Goal: Task Accomplishment & Management: Manage account settings

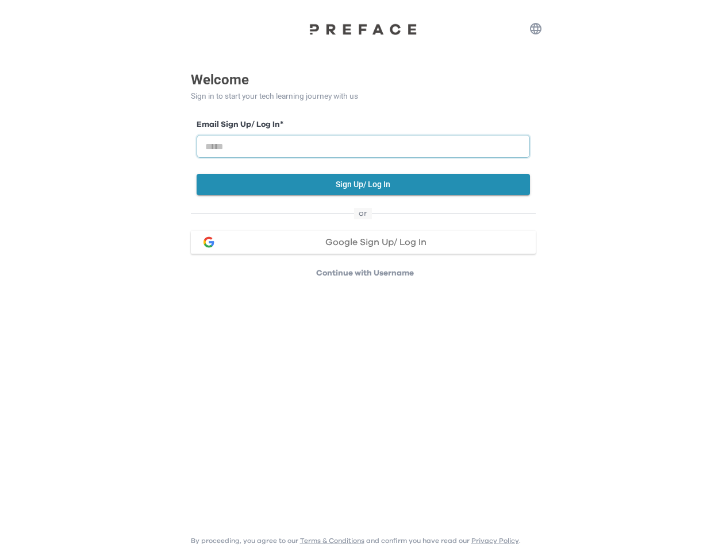
click at [362, 140] on input "email" at bounding box center [362, 146] width 333 height 23
click at [535, 29] on icon "button" at bounding box center [536, 29] width 14 height 14
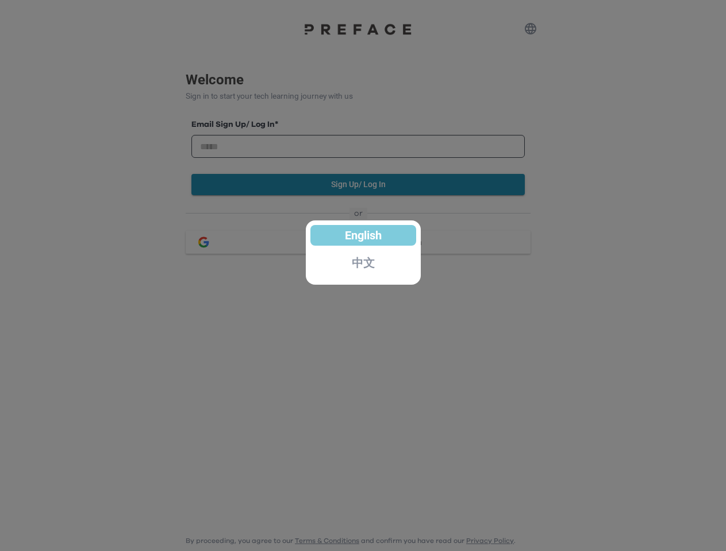
click at [363, 184] on div at bounding box center [363, 275] width 726 height 551
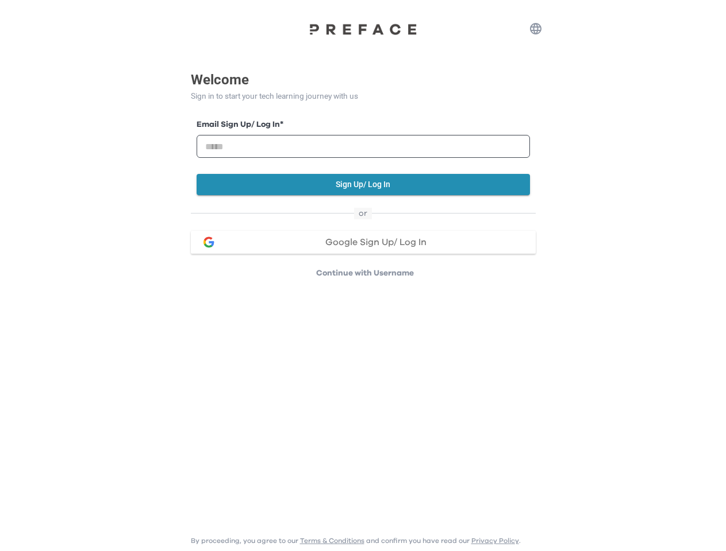
click at [363, 242] on span "Google Sign Up/ Log In" at bounding box center [375, 242] width 101 height 9
click at [365, 273] on p "Continue with Username" at bounding box center [364, 273] width 341 height 11
